Goal: Obtain resource: Download file/media

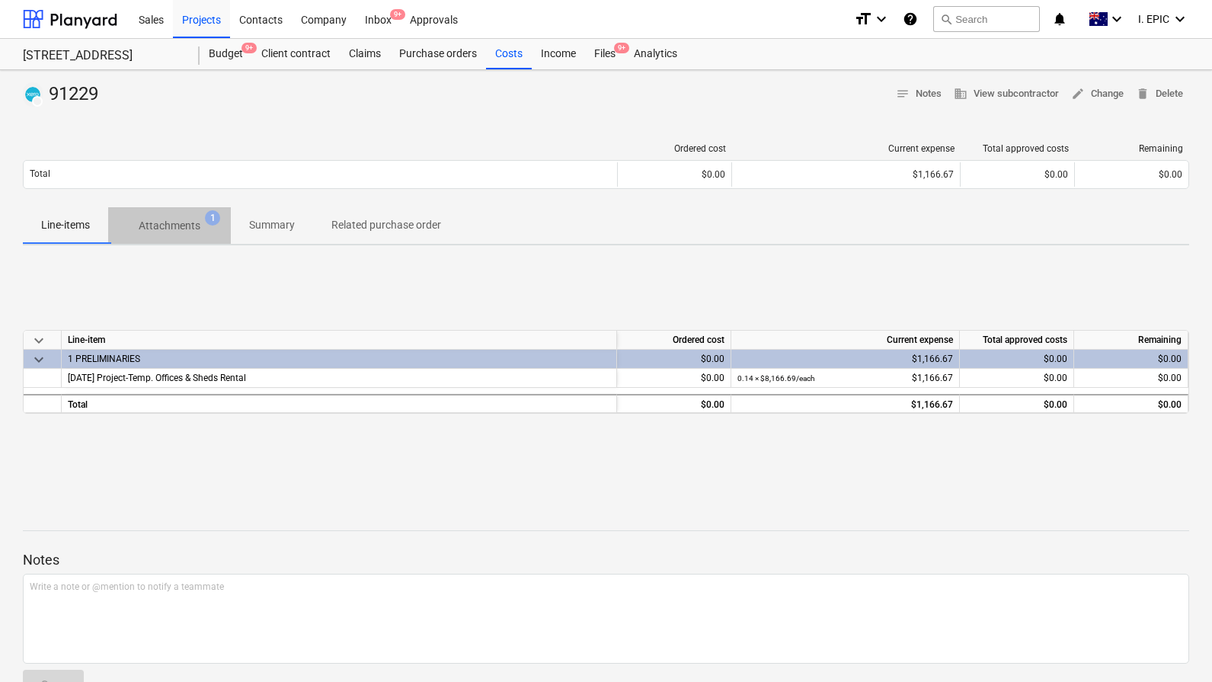
click at [177, 222] on p "Attachments" at bounding box center [170, 226] width 62 height 16
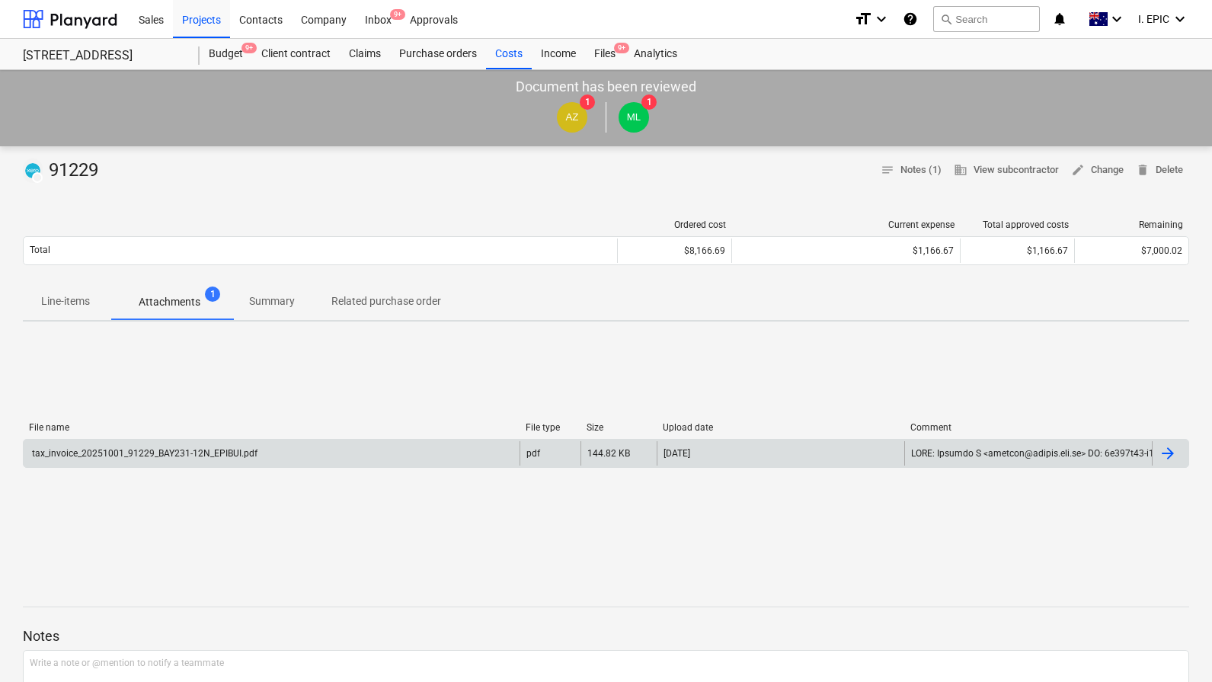
click at [218, 456] on div "tax_invoice_20251001_91229_BAY231-12N_EPIBUI.pdf" at bounding box center [144, 453] width 228 height 11
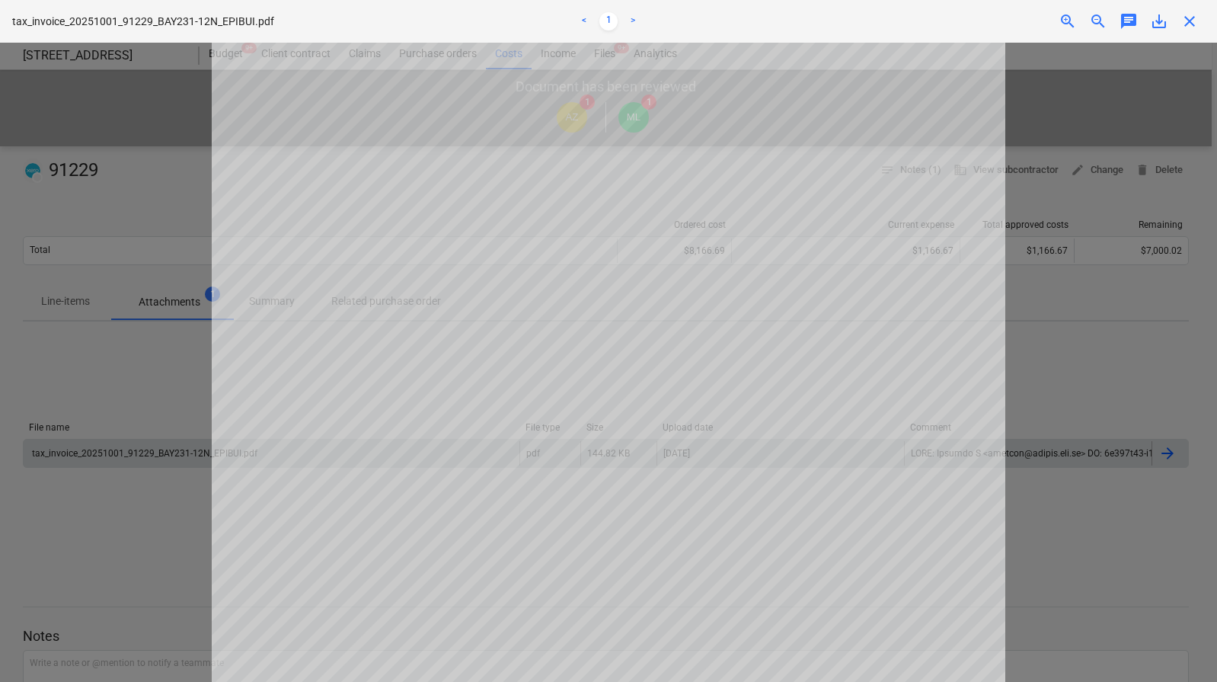
scroll to position [203, 0]
click at [174, 371] on div at bounding box center [608, 362] width 1217 height 639
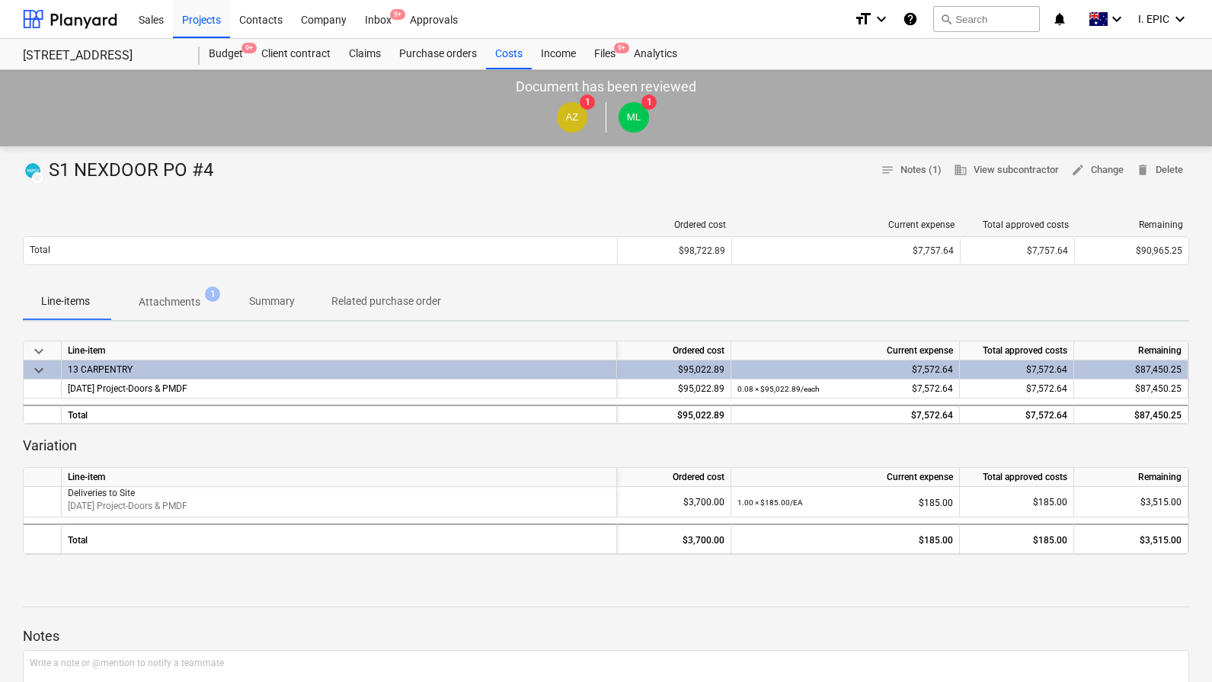
click at [190, 299] on p "Attachments" at bounding box center [170, 302] width 62 height 16
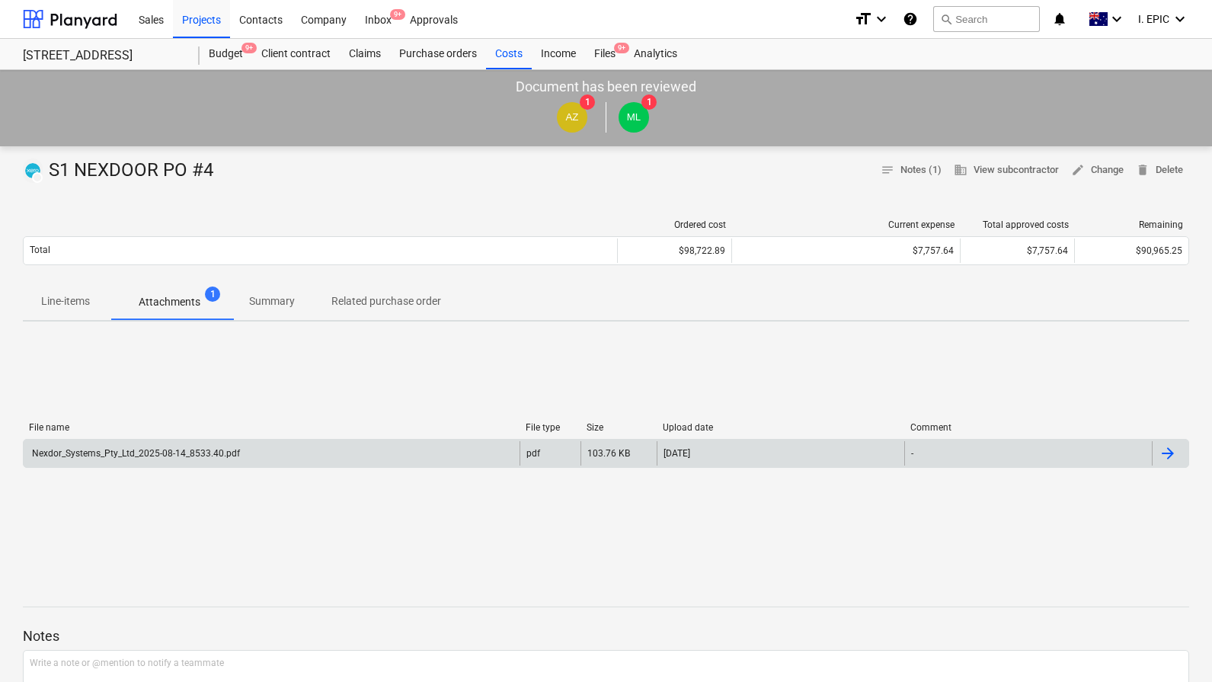
click at [271, 457] on div "Nexdor_Systems_Pty_Ltd_2025-08-14_8533.40.pdf" at bounding box center [272, 453] width 496 height 24
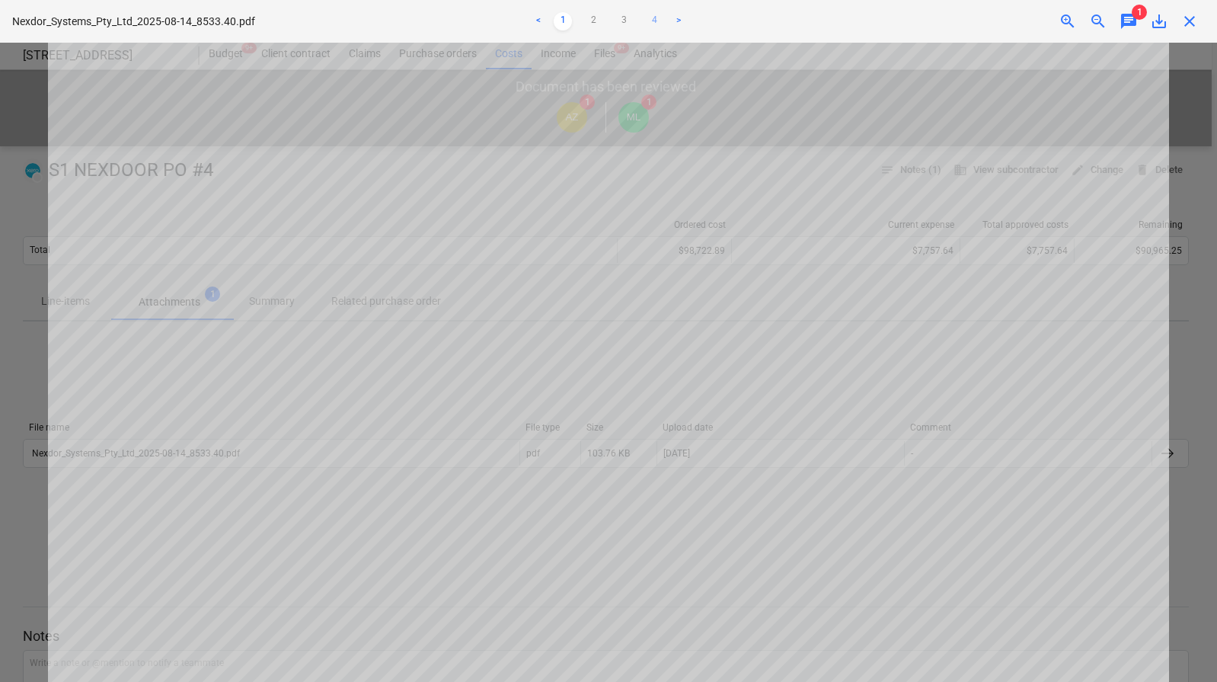
click at [657, 18] on link "4" at bounding box center [654, 21] width 18 height 18
click at [1130, 12] on span "chat" at bounding box center [1129, 21] width 18 height 18
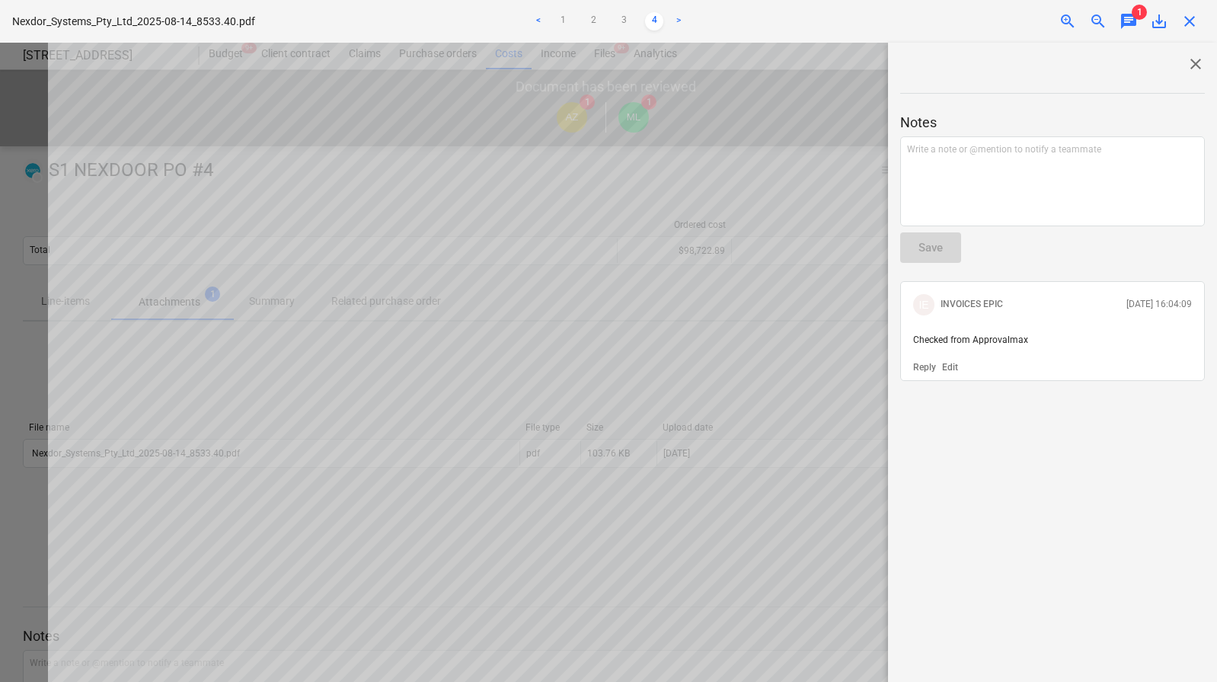
drag, startPoint x: 1188, startPoint y: 55, endPoint x: 1177, endPoint y: 62, distance: 13.3
click at [1188, 55] on span "close" at bounding box center [1196, 64] width 18 height 18
